Goal: Information Seeking & Learning: Learn about a topic

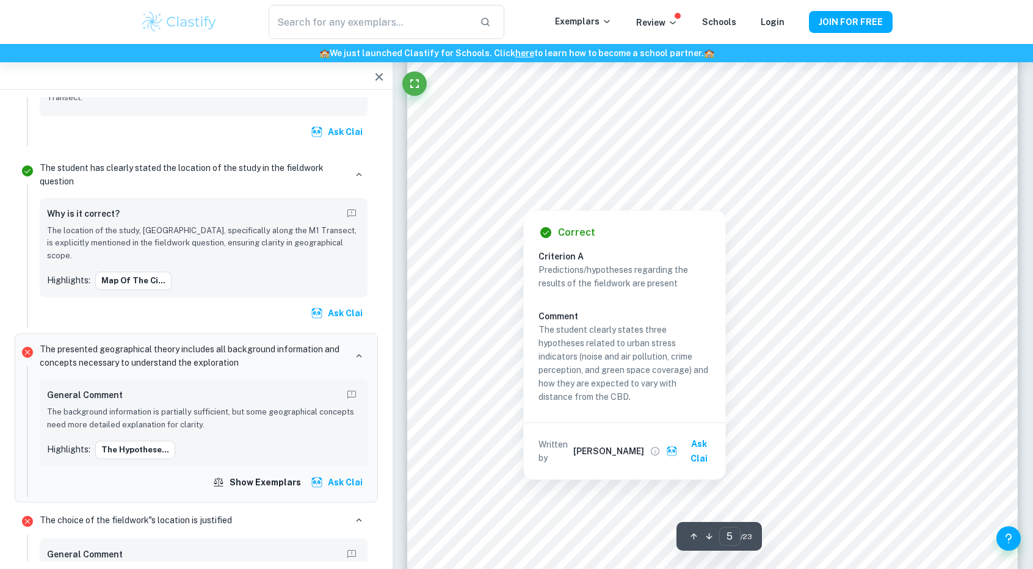
scroll to position [3759, 0]
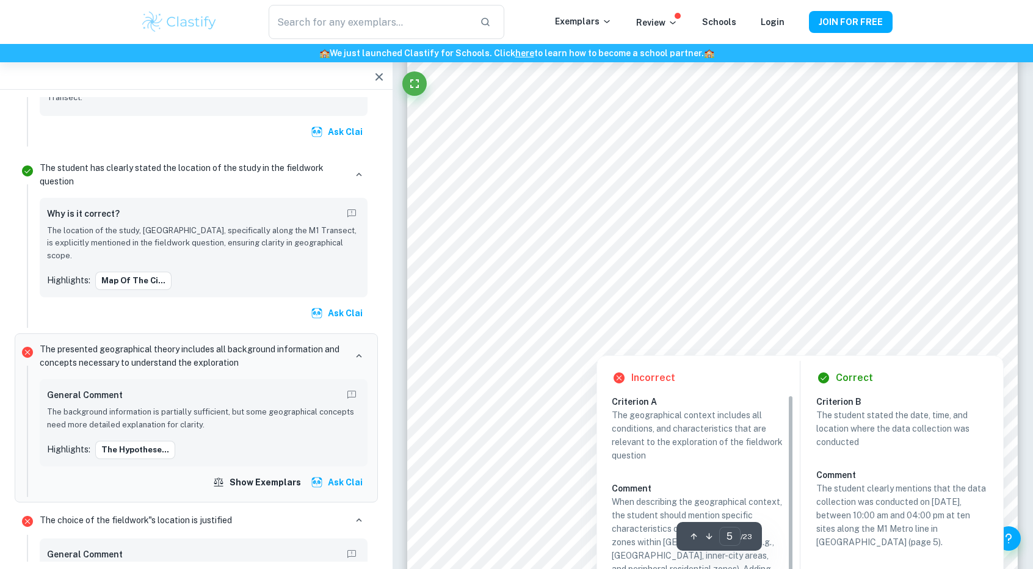
click at [672, 350] on div "Incorrect Criterion A The geographical context includes all conditions, and cha…" at bounding box center [799, 514] width 407 height 331
click at [665, 336] on div at bounding box center [712, 330] width 465 height 17
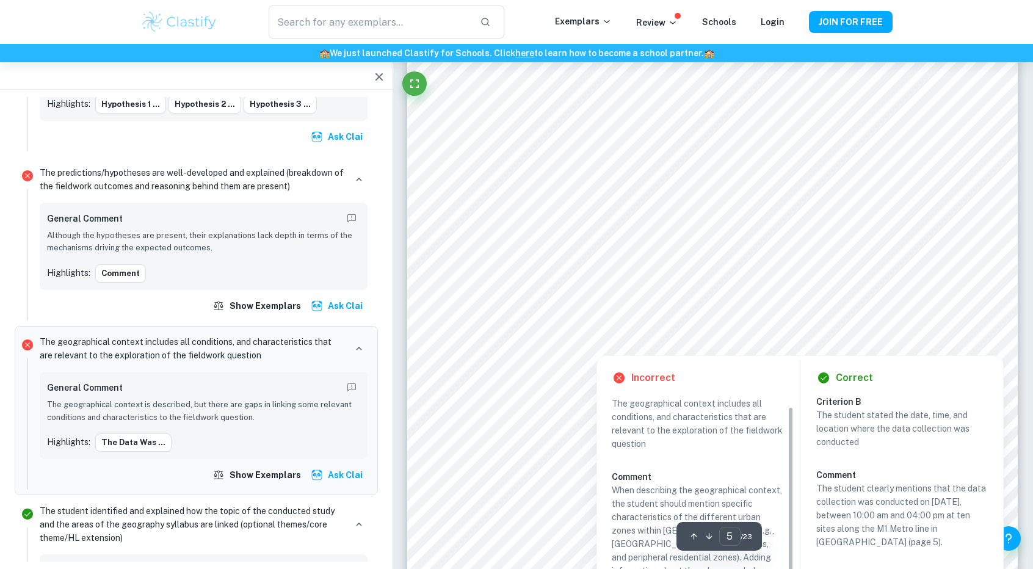
click at [541, 344] on div at bounding box center [596, 344] width 233 height 15
click at [633, 392] on div "Incorrect Criterion A The geographical context includes all conditions, and cha…" at bounding box center [697, 518] width 201 height 324
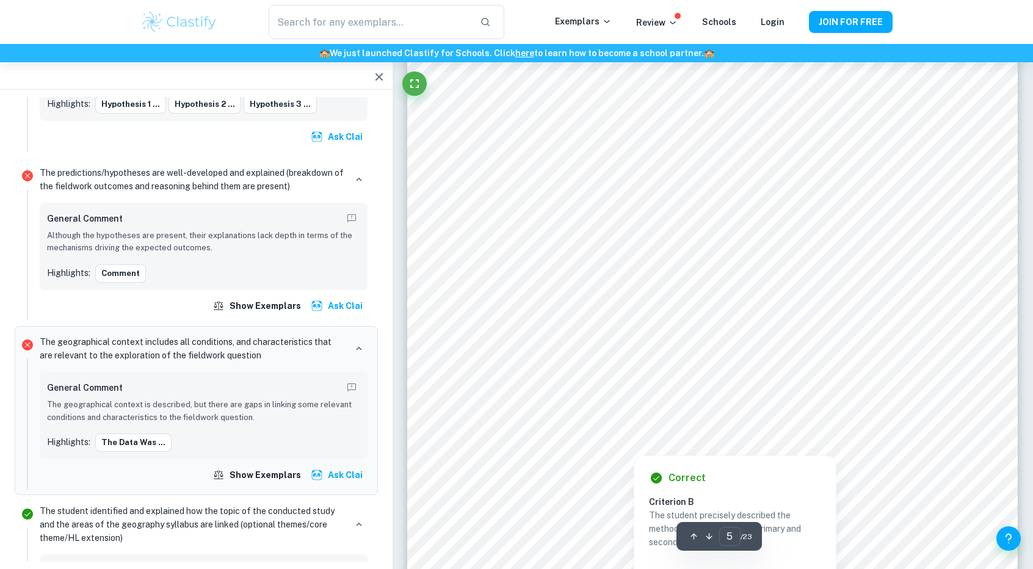
click at [619, 345] on div at bounding box center [596, 344] width 233 height 15
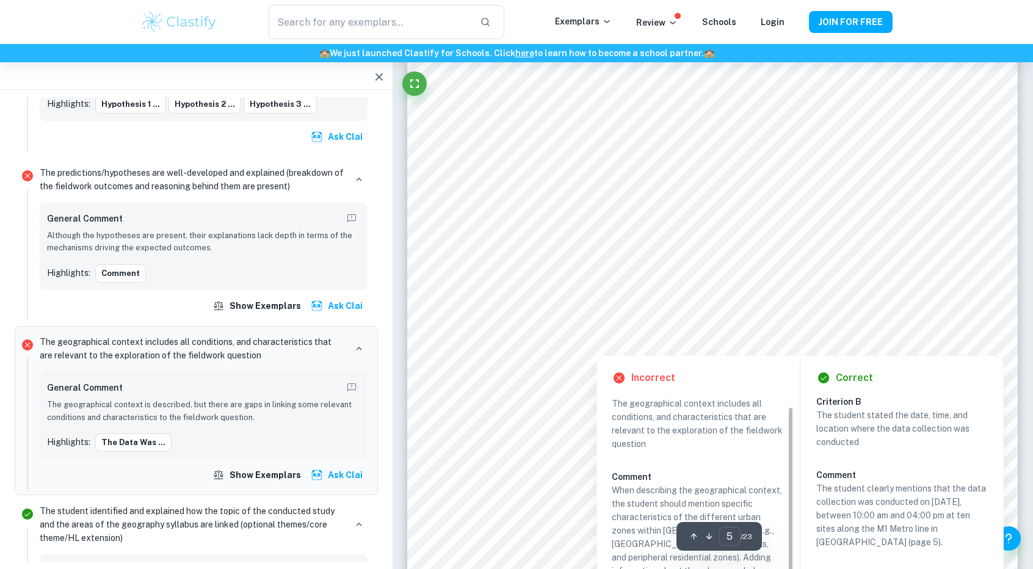
click at [620, 344] on div at bounding box center [596, 344] width 233 height 15
click at [624, 340] on div at bounding box center [596, 344] width 233 height 15
click at [654, 336] on div at bounding box center [712, 330] width 465 height 17
click at [846, 317] on div at bounding box center [709, 317] width 459 height 17
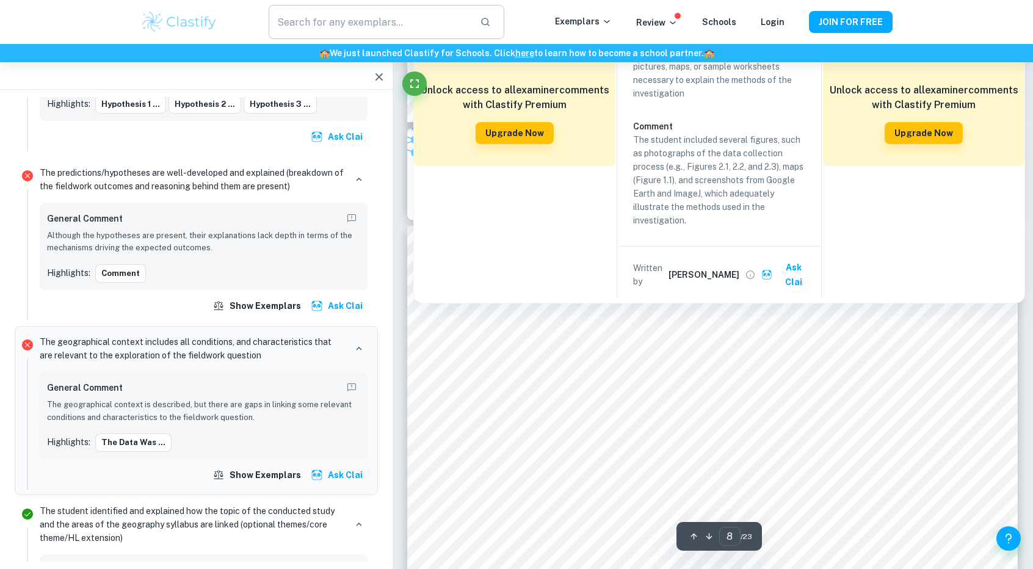
scroll to position [7116, 0]
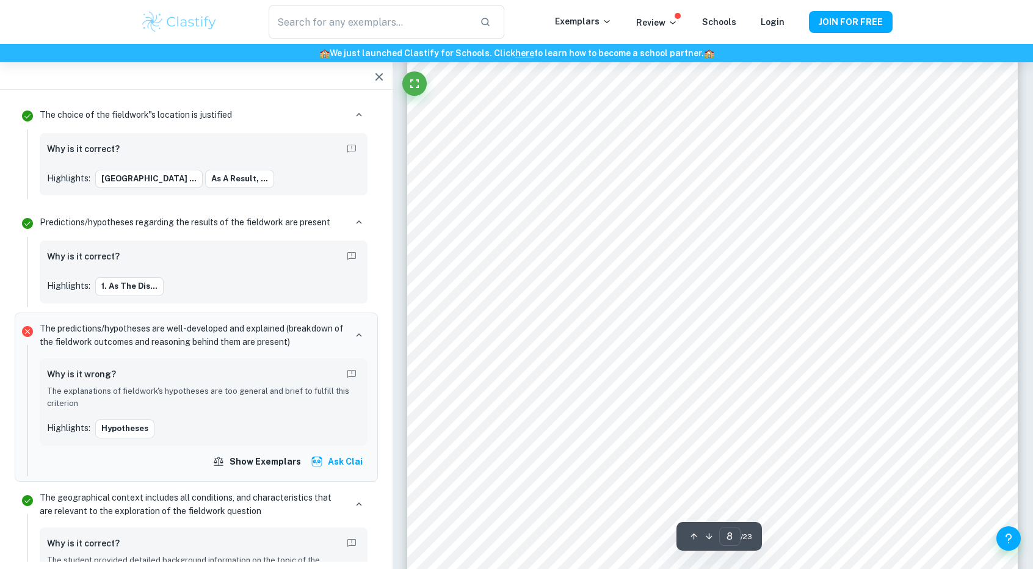
scroll to position [6225, 0]
